Goal: Browse casually

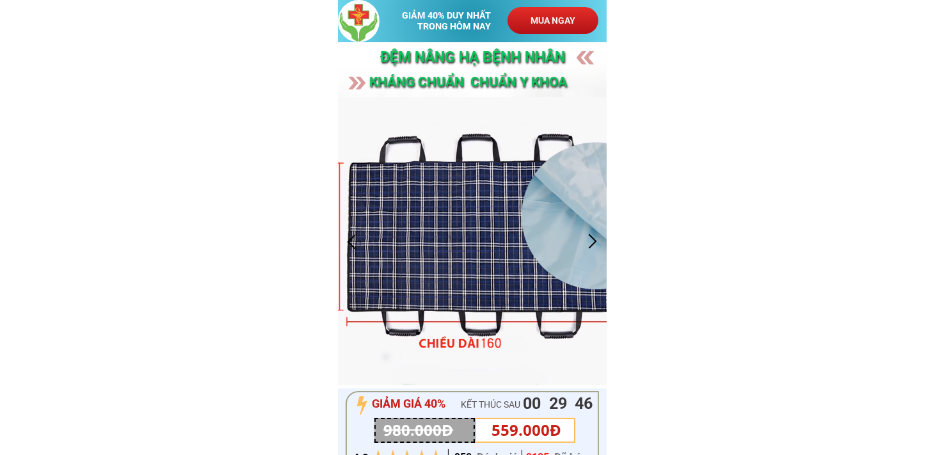
click at [356, 231] on div at bounding box center [472, 241] width 269 height 288
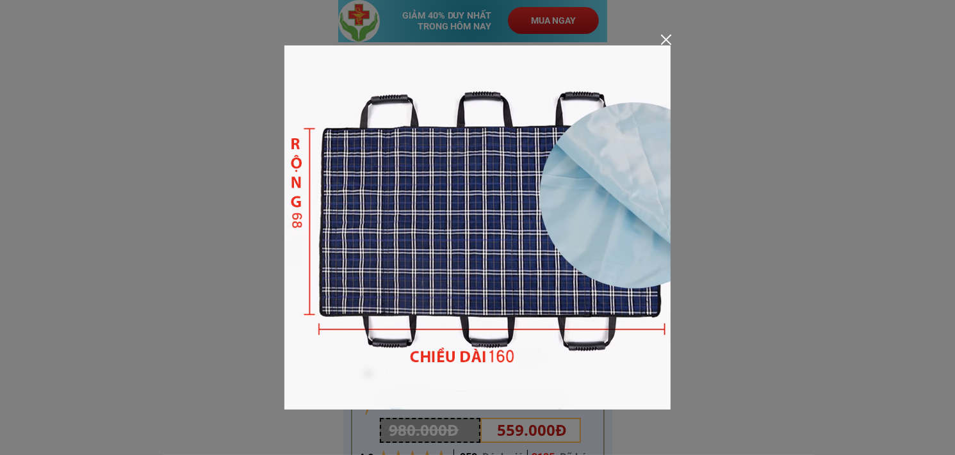
click at [672, 40] on div at bounding box center [477, 227] width 955 height 455
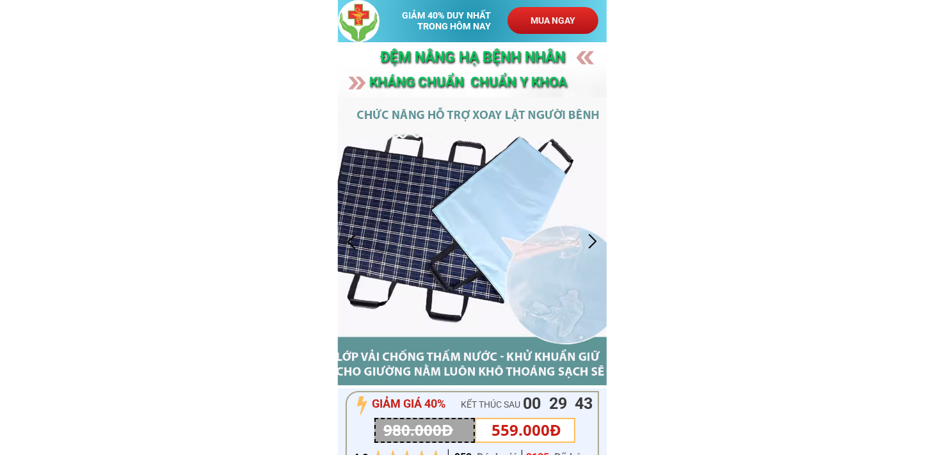
click at [349, 240] on div at bounding box center [351, 241] width 21 height 21
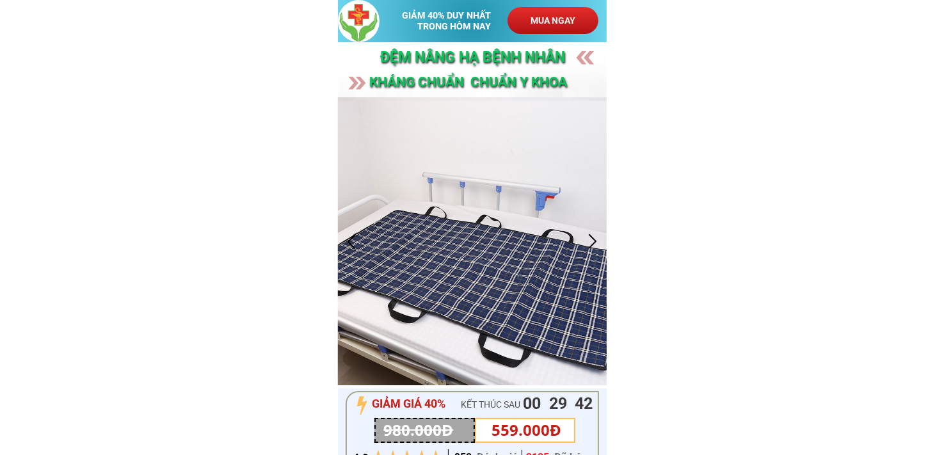
click at [400, 286] on div at bounding box center [472, 241] width 269 height 288
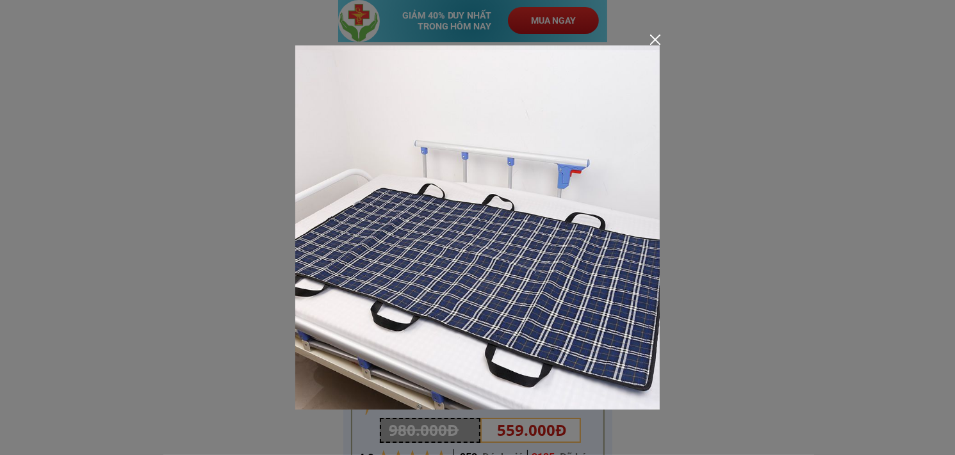
click at [875, 222] on div at bounding box center [477, 227] width 955 height 455
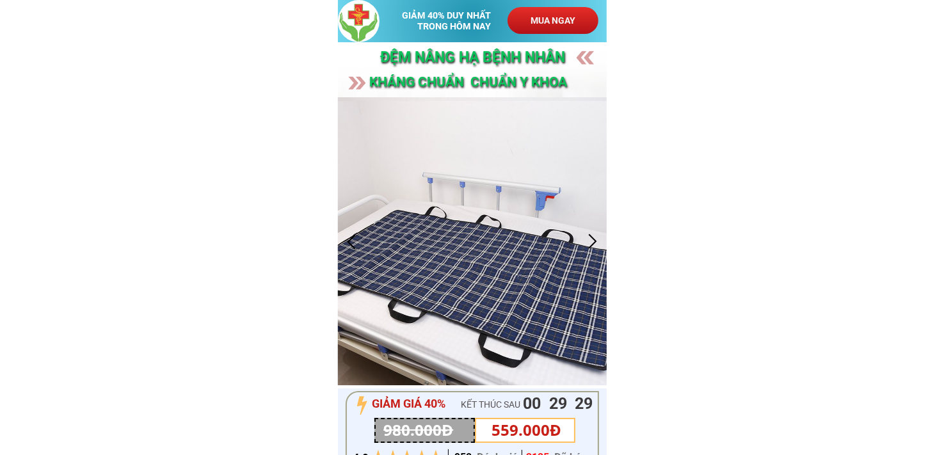
click at [359, 236] on div at bounding box center [351, 241] width 21 height 21
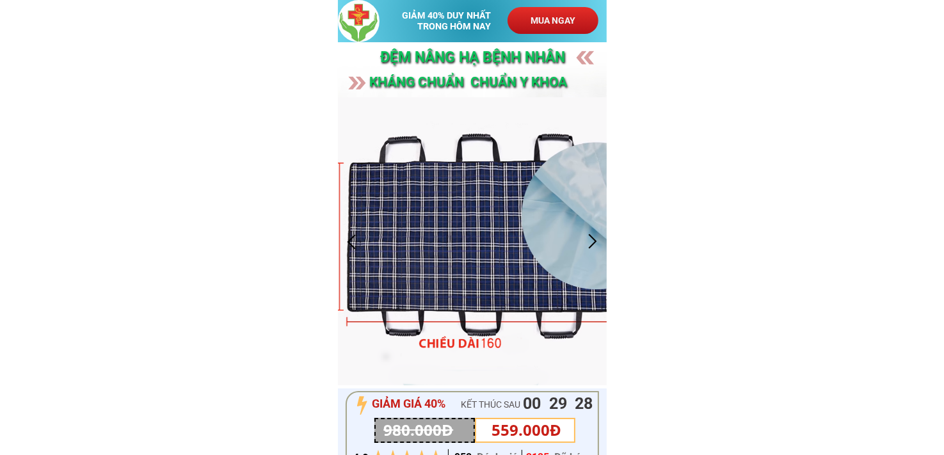
click at [354, 236] on div at bounding box center [351, 241] width 21 height 21
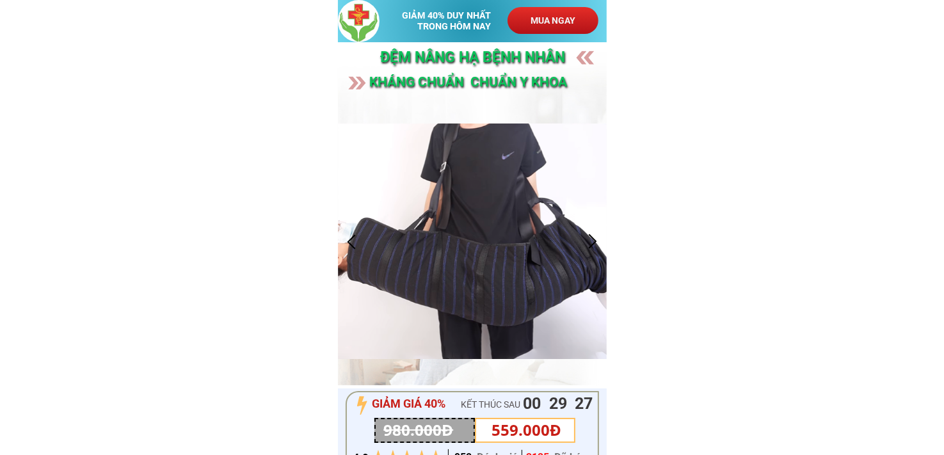
click at [354, 236] on div at bounding box center [351, 241] width 21 height 21
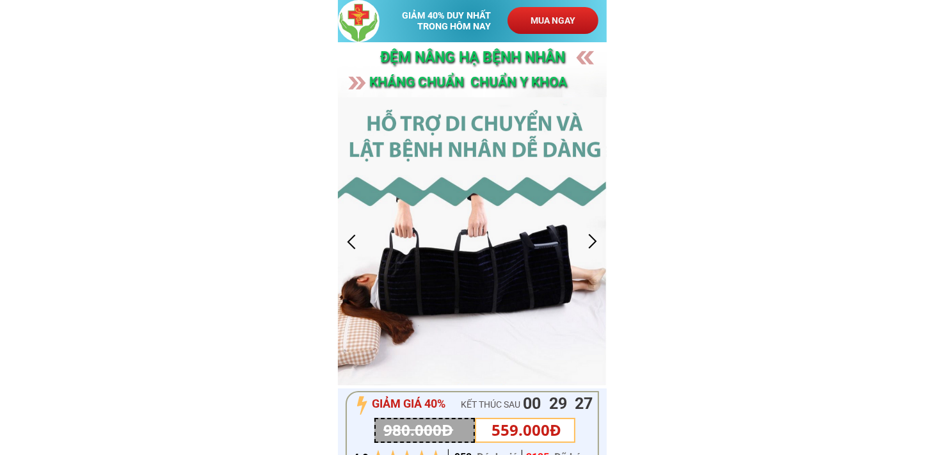
click at [354, 236] on div at bounding box center [351, 241] width 21 height 21
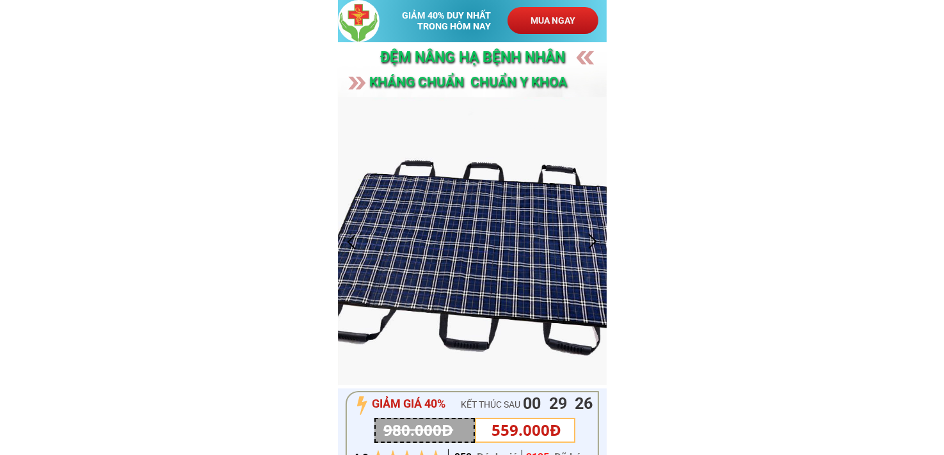
click at [496, 247] on div at bounding box center [472, 241] width 269 height 288
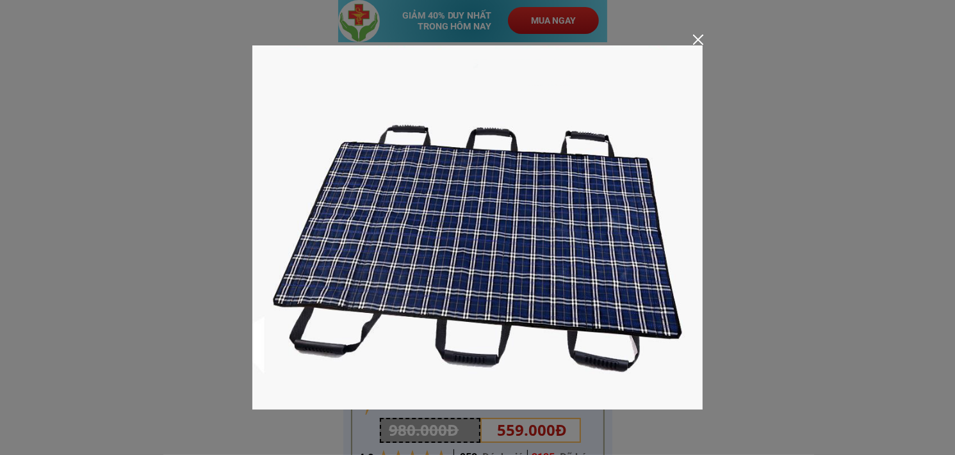
drag, startPoint x: 825, startPoint y: 238, endPoint x: 802, endPoint y: 209, distance: 36.0
click at [825, 238] on div at bounding box center [477, 227] width 955 height 455
